Goal: Information Seeking & Learning: Learn about a topic

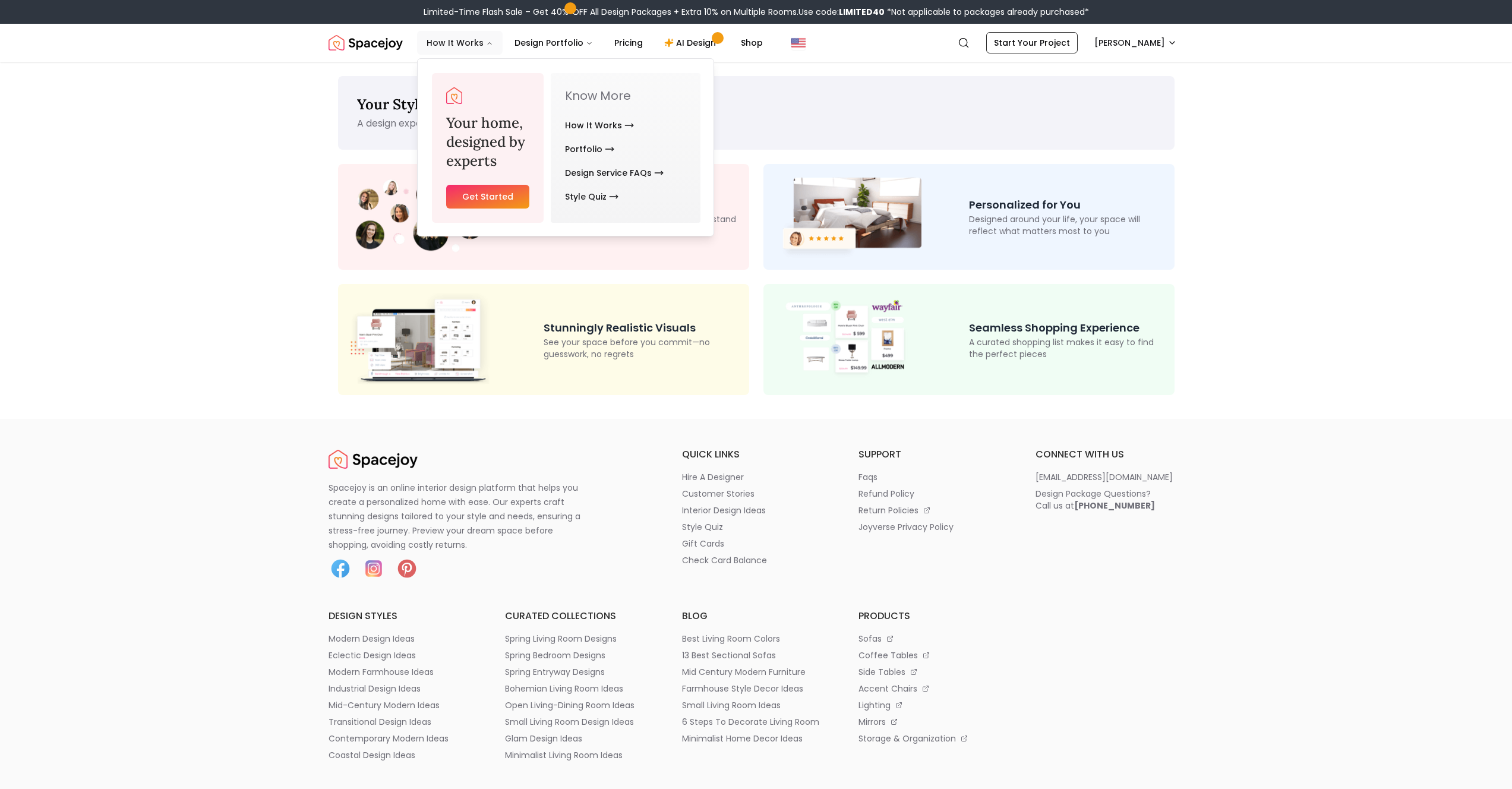
drag, startPoint x: 446, startPoint y: 42, endPoint x: 451, endPoint y: 92, distance: 50.2
click at [451, 54] on nav "How It Works Design Portfolio Pricing AI Design Shop Your home, designed by exp…" at bounding box center [594, 42] width 355 height 24
click at [599, 131] on link "How It Works" at bounding box center [599, 125] width 69 height 24
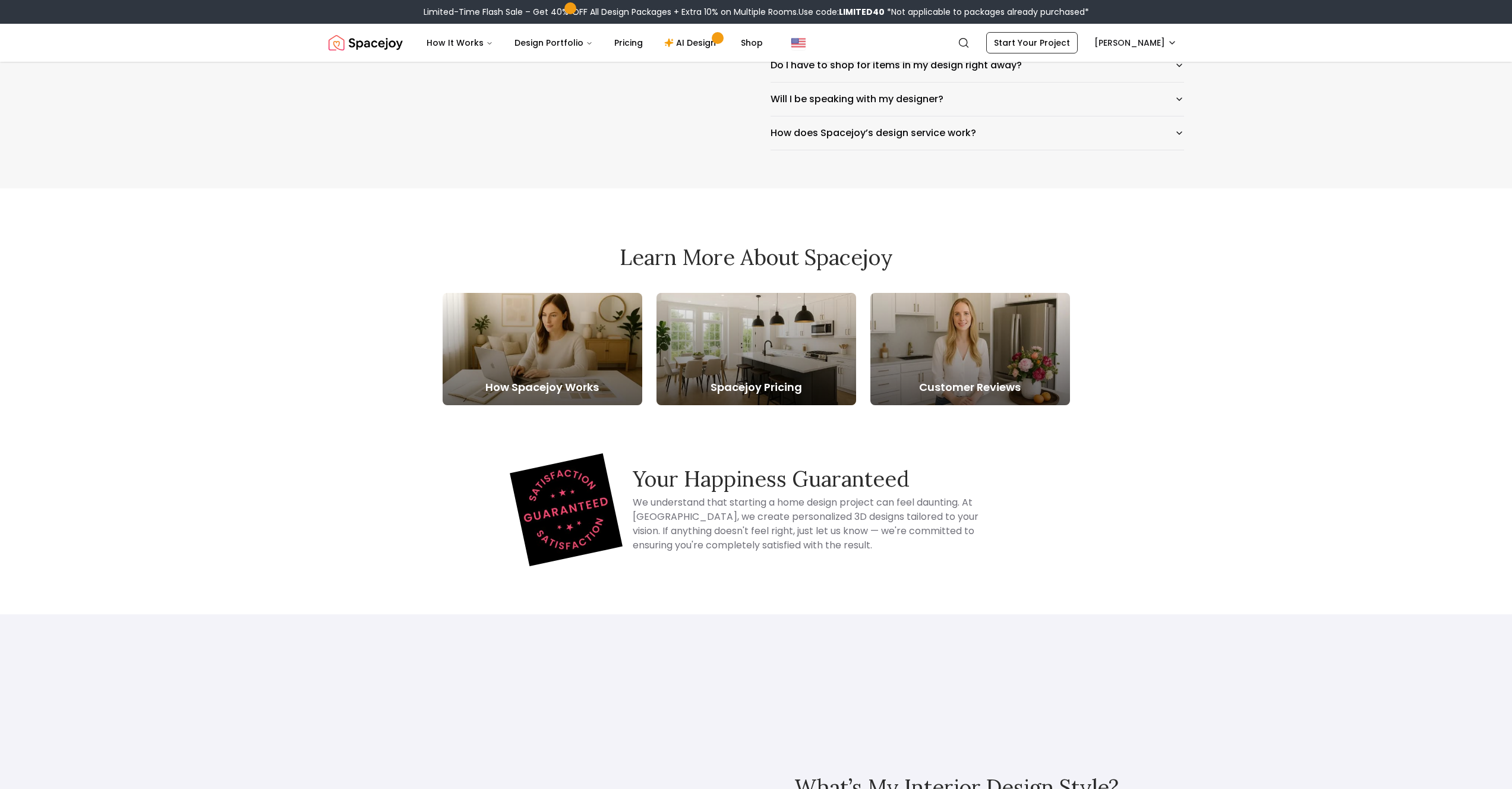
scroll to position [2235, 0]
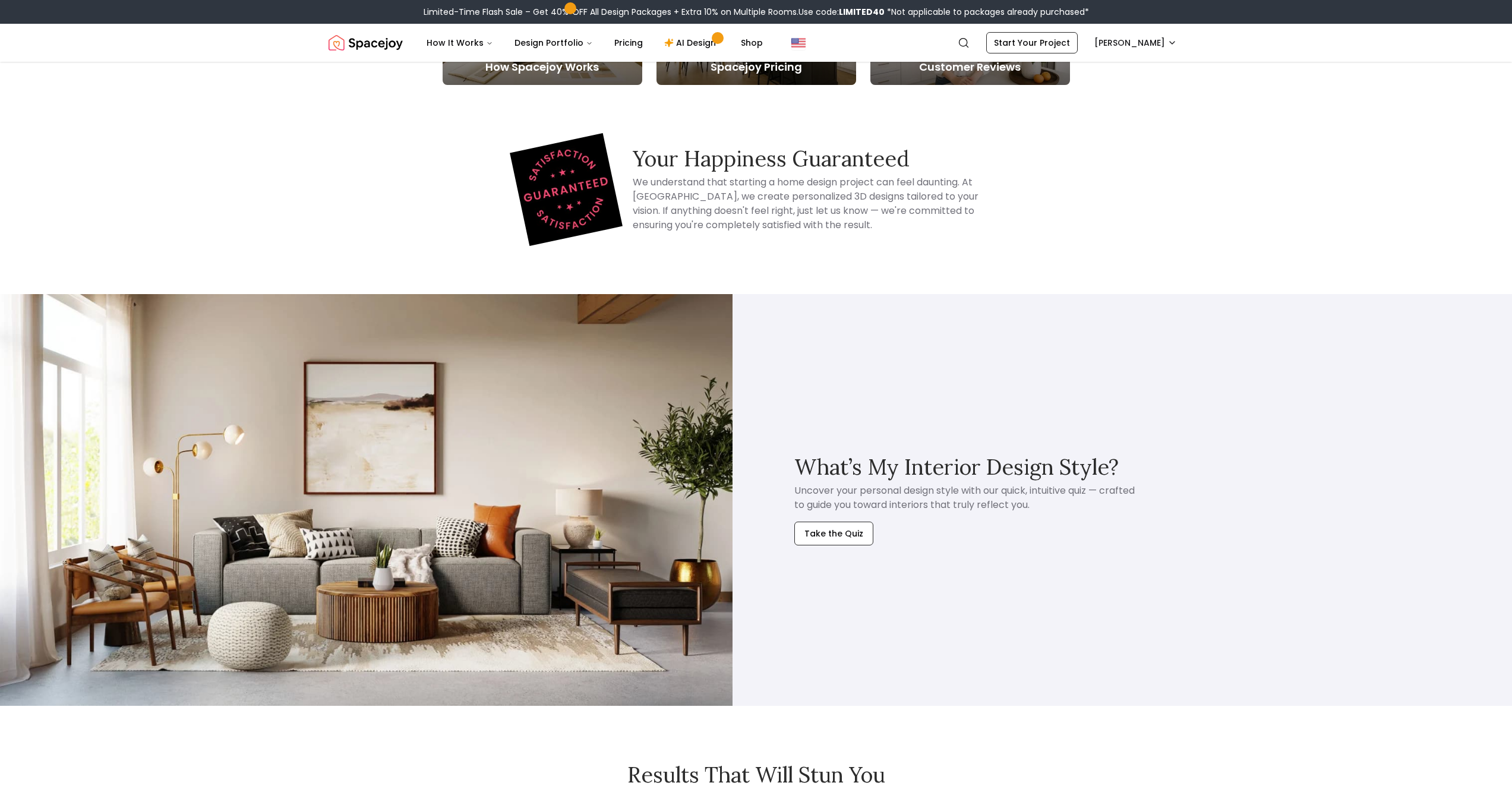
drag, startPoint x: 206, startPoint y: 288, endPoint x: 243, endPoint y: 34, distance: 256.7
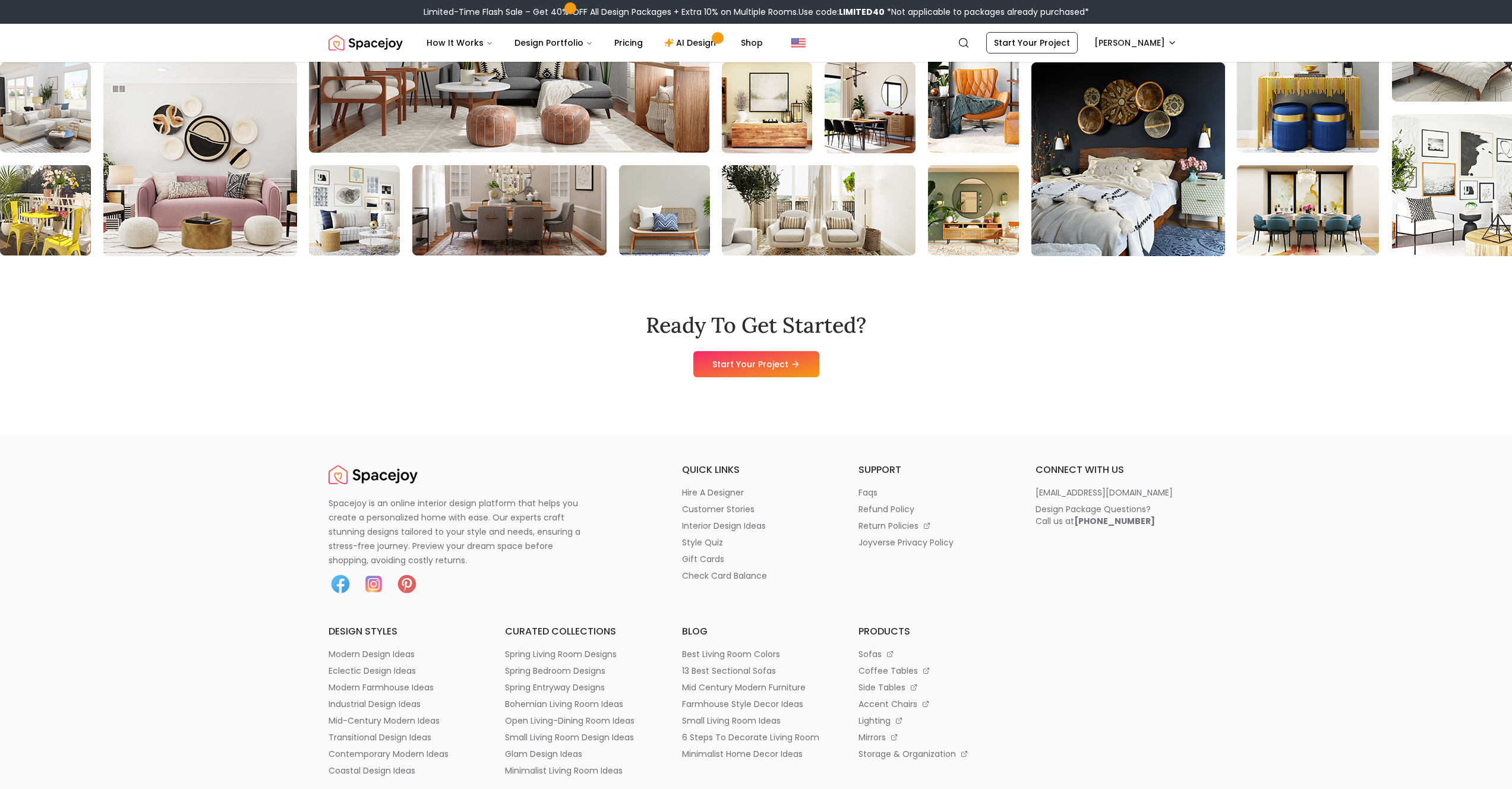
scroll to position [3207, 0]
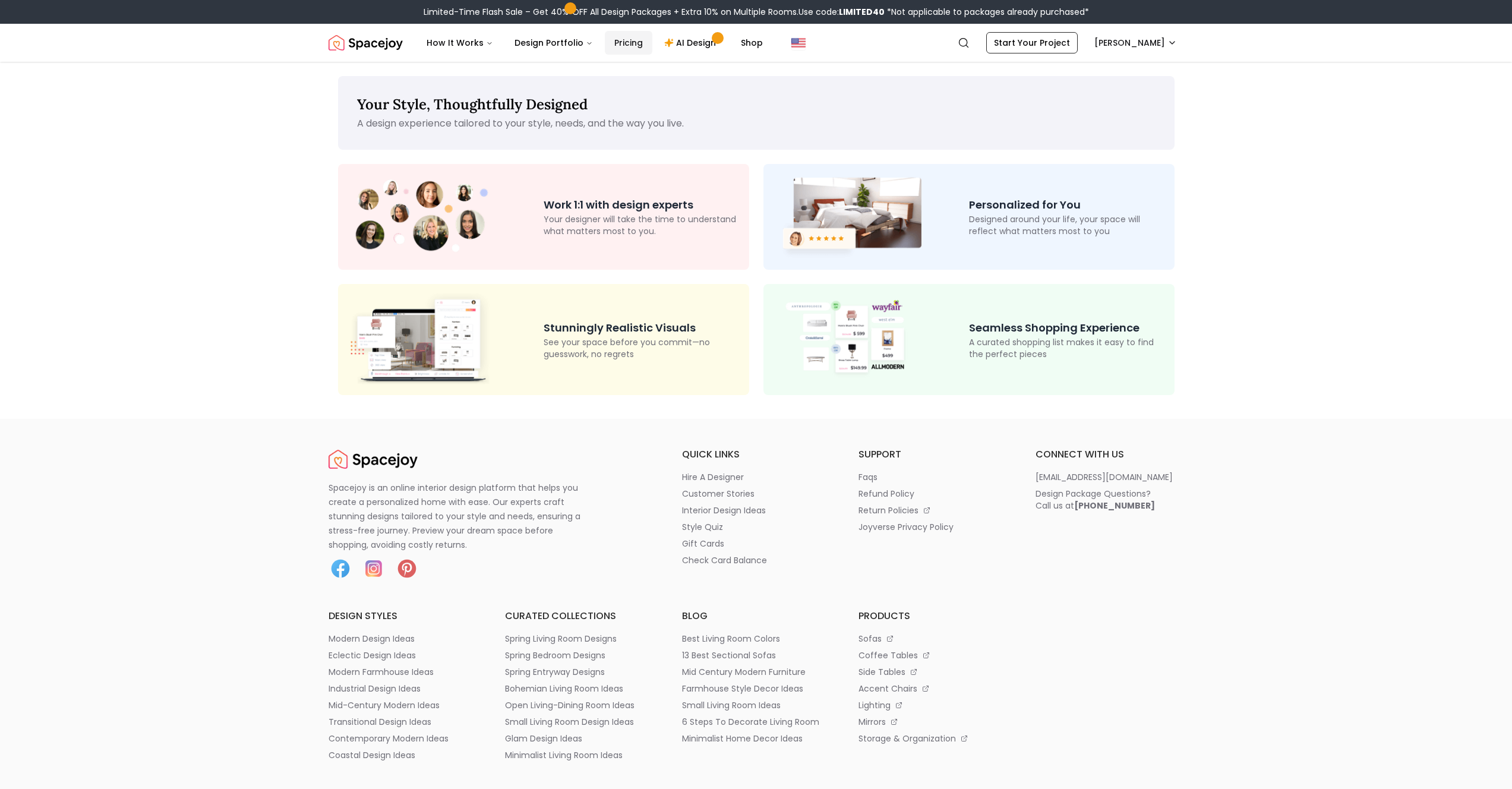
click at [637, 42] on link "Pricing" at bounding box center [629, 42] width 47 height 24
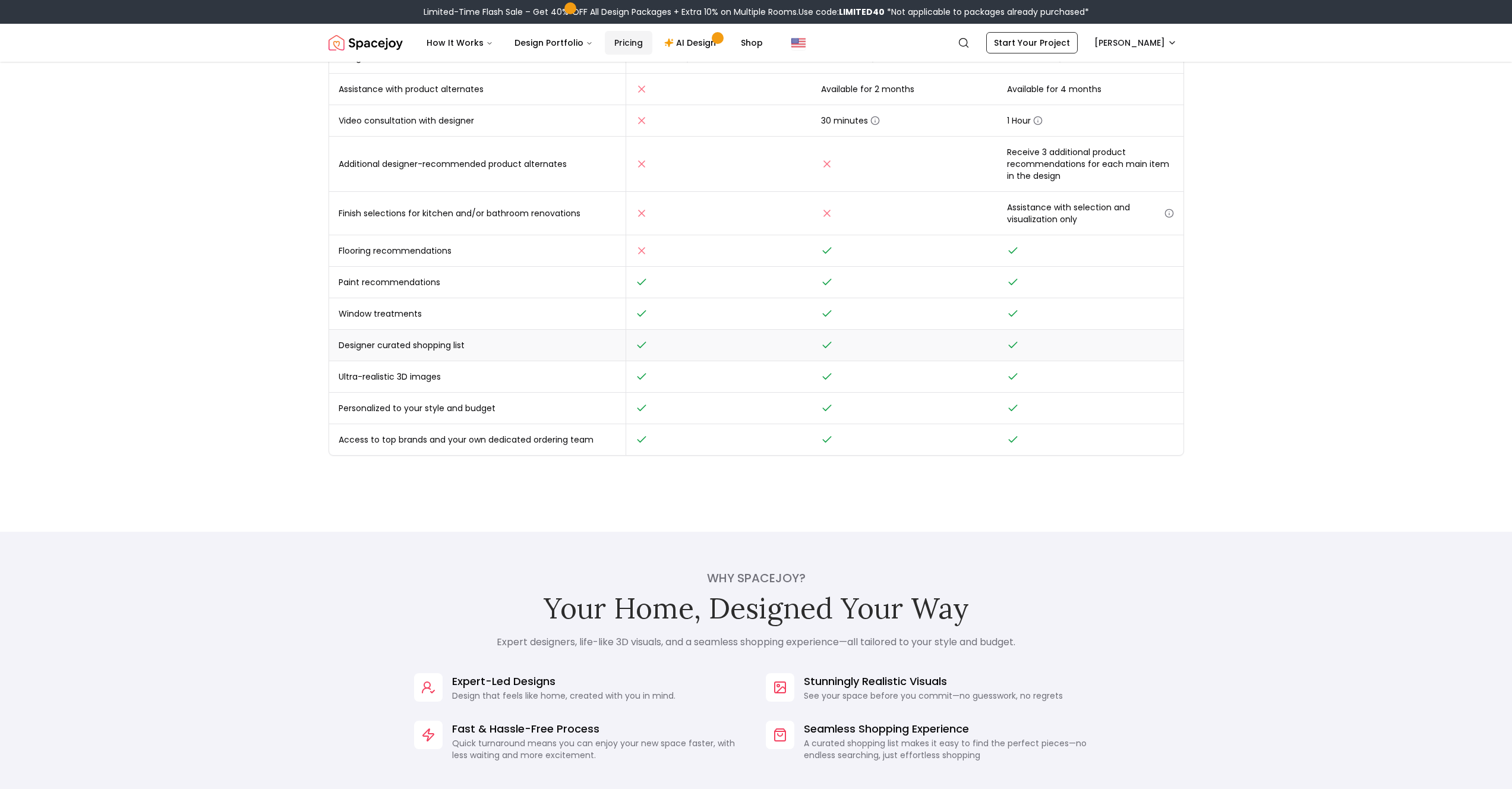
scroll to position [809, 0]
